Goal: Find specific page/section: Find specific page/section

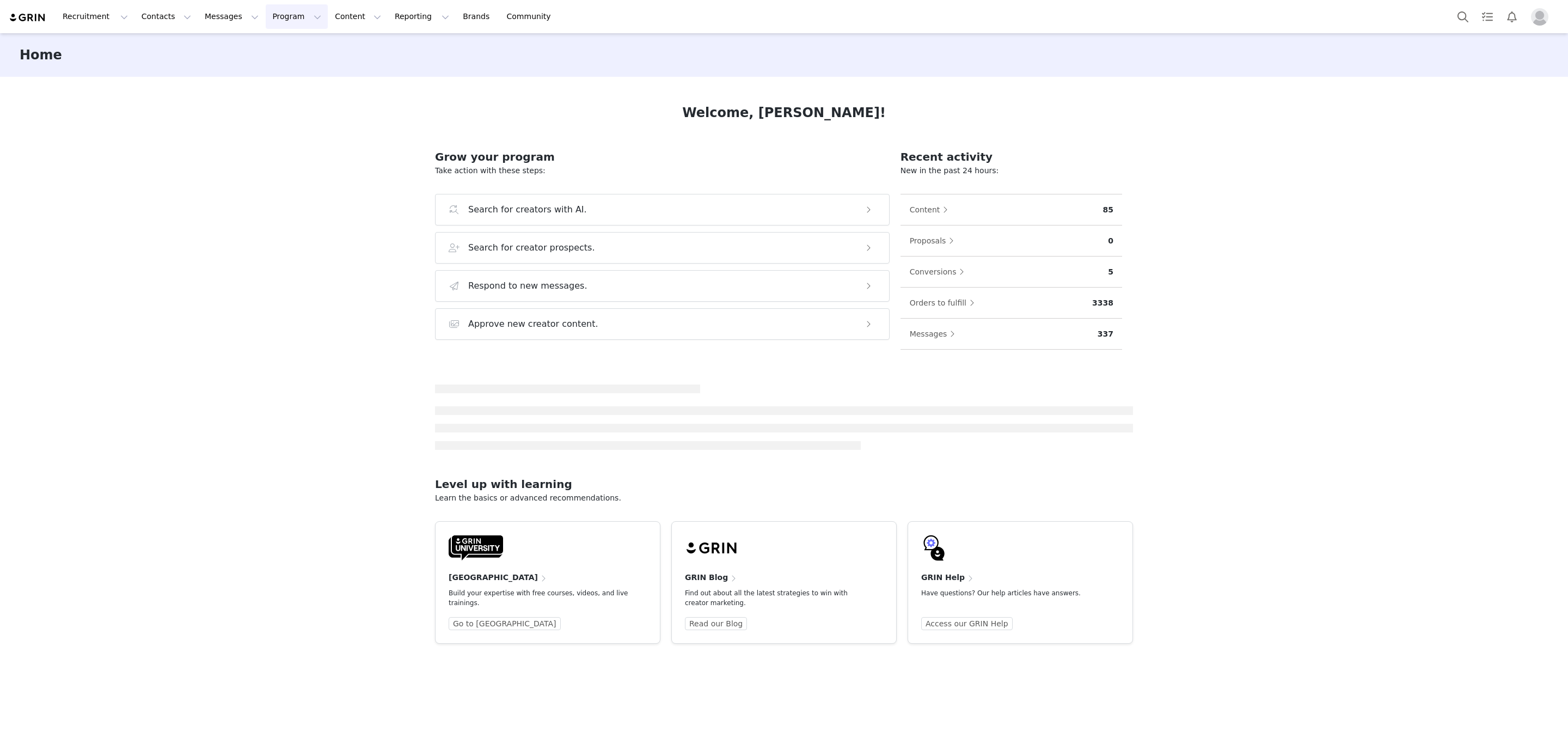
click at [275, 10] on button "Program Program" at bounding box center [296, 16] width 62 height 24
click at [283, 44] on p "Activations" at bounding box center [275, 49] width 42 height 11
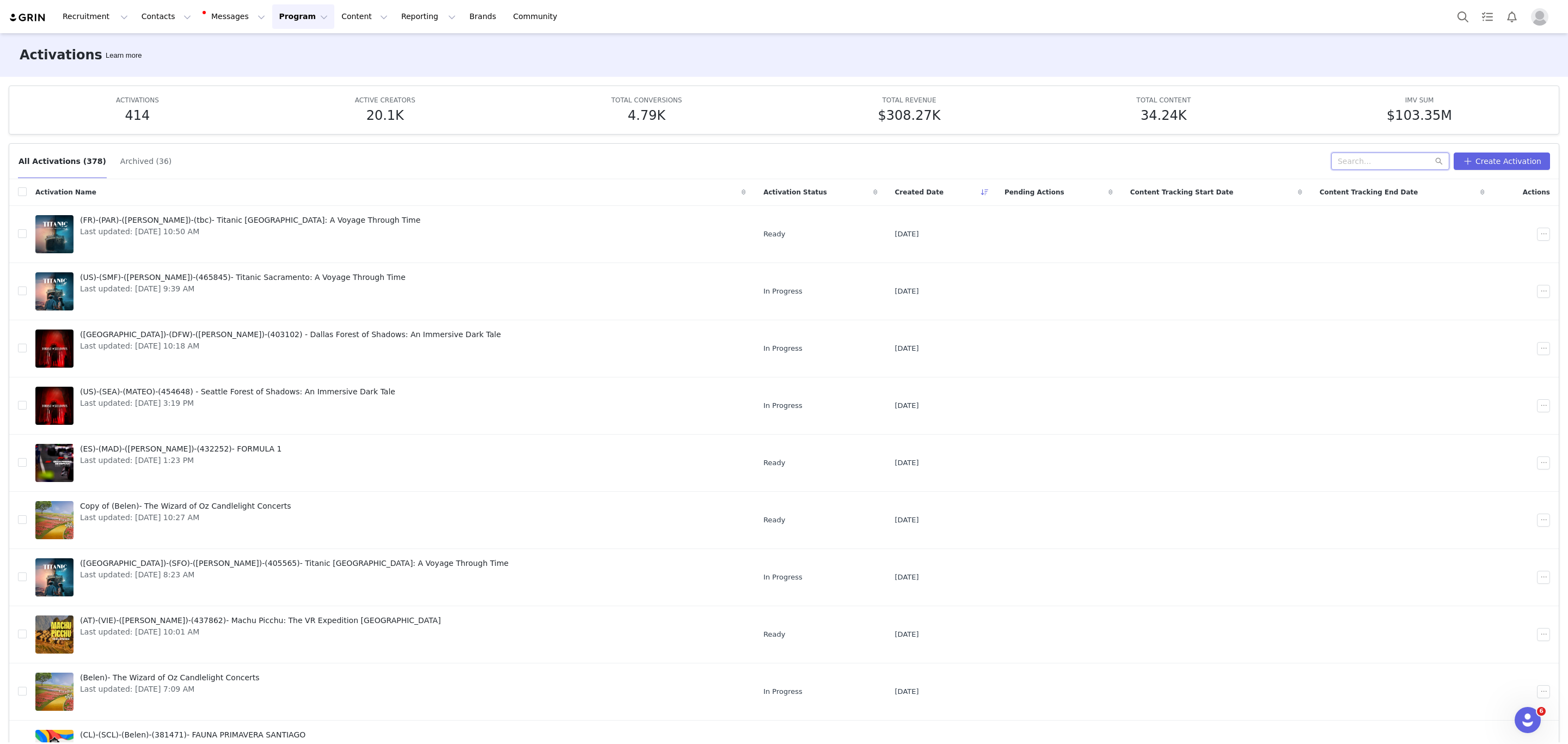
click at [1362, 160] on input "text" at bounding box center [1390, 161] width 118 height 17
type input "t"
type input "[GEOGRAPHIC_DATA]"
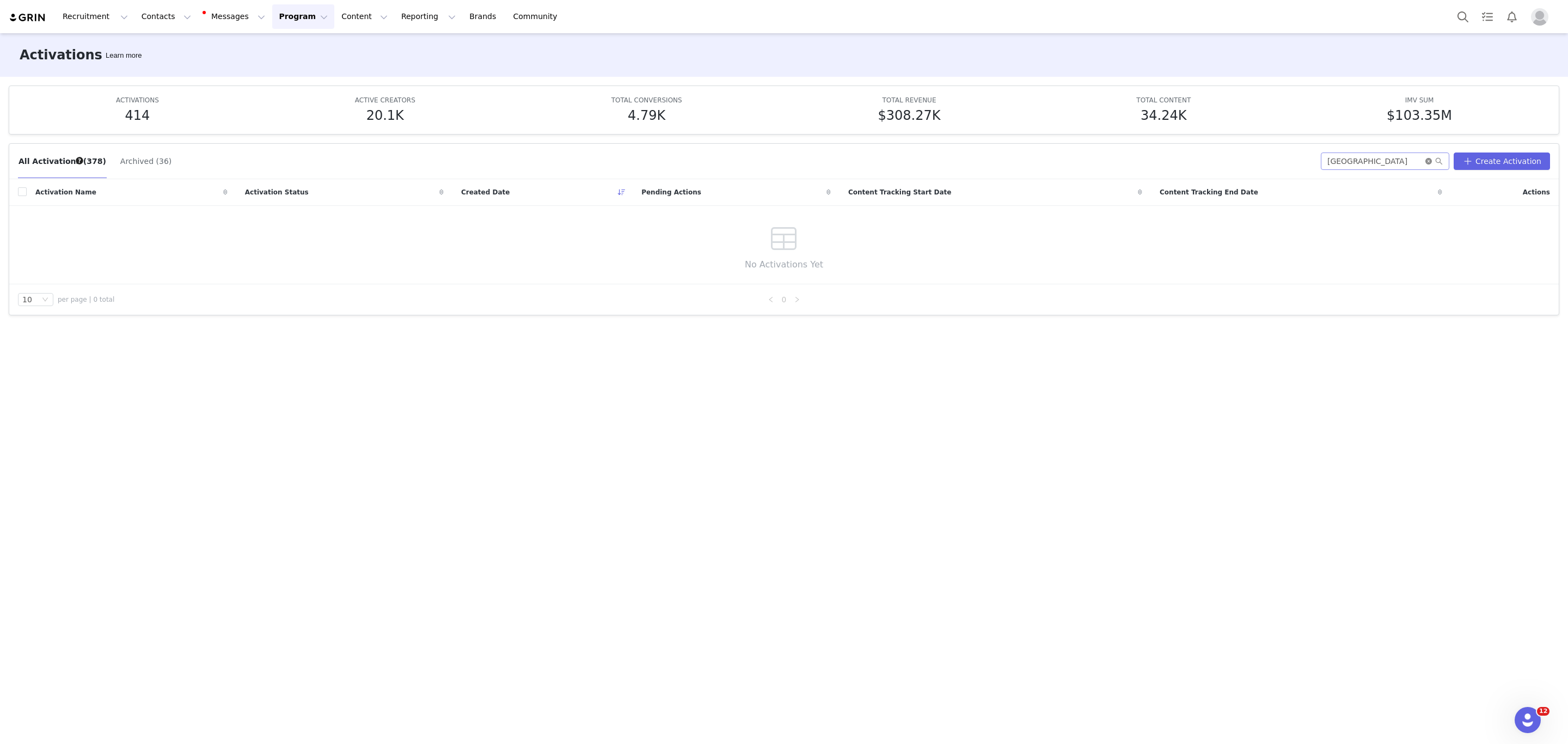
click at [1432, 164] on icon "icon: close-circle" at bounding box center [1428, 161] width 6 height 6
